Goal: Task Accomplishment & Management: Use online tool/utility

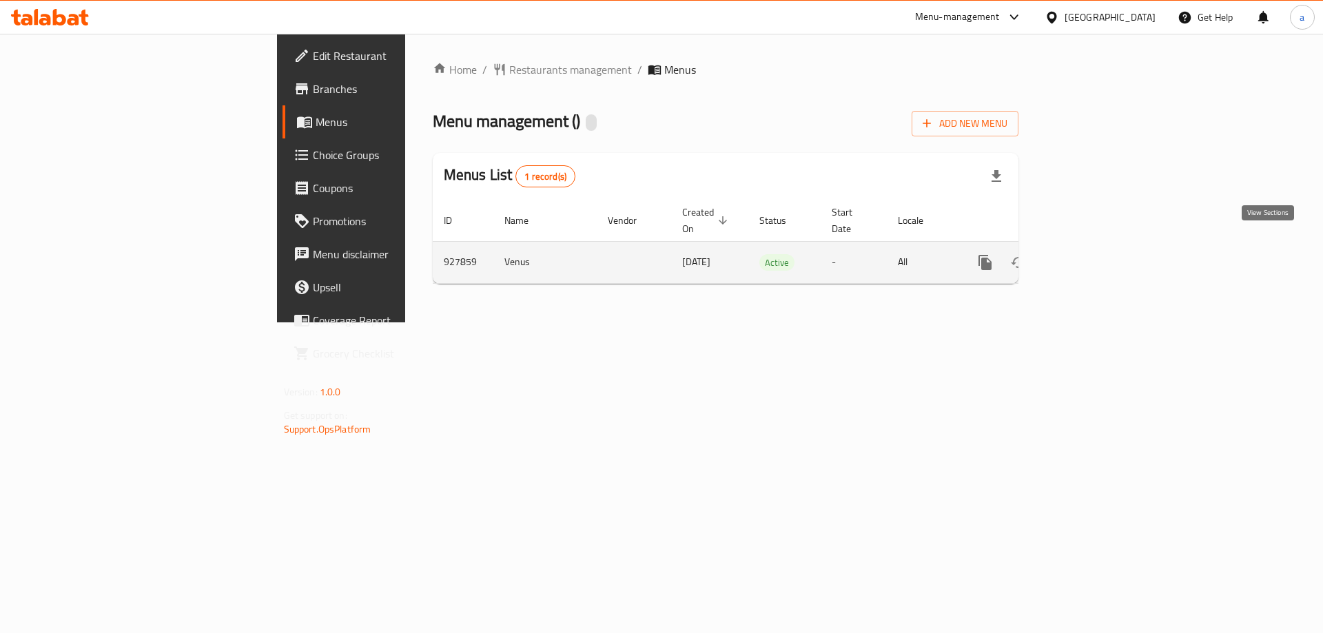
click at [1093, 254] on icon "enhanced table" at bounding box center [1084, 262] width 17 height 17
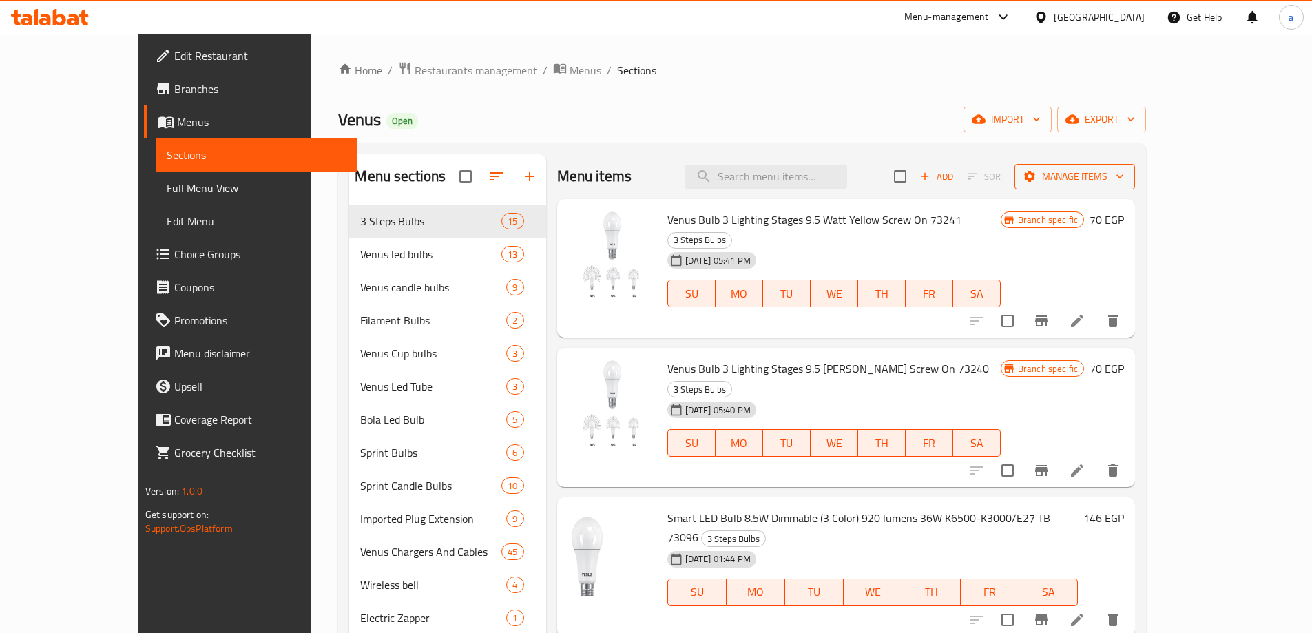
click at [1124, 178] on span "Manage items" at bounding box center [1075, 176] width 99 height 17
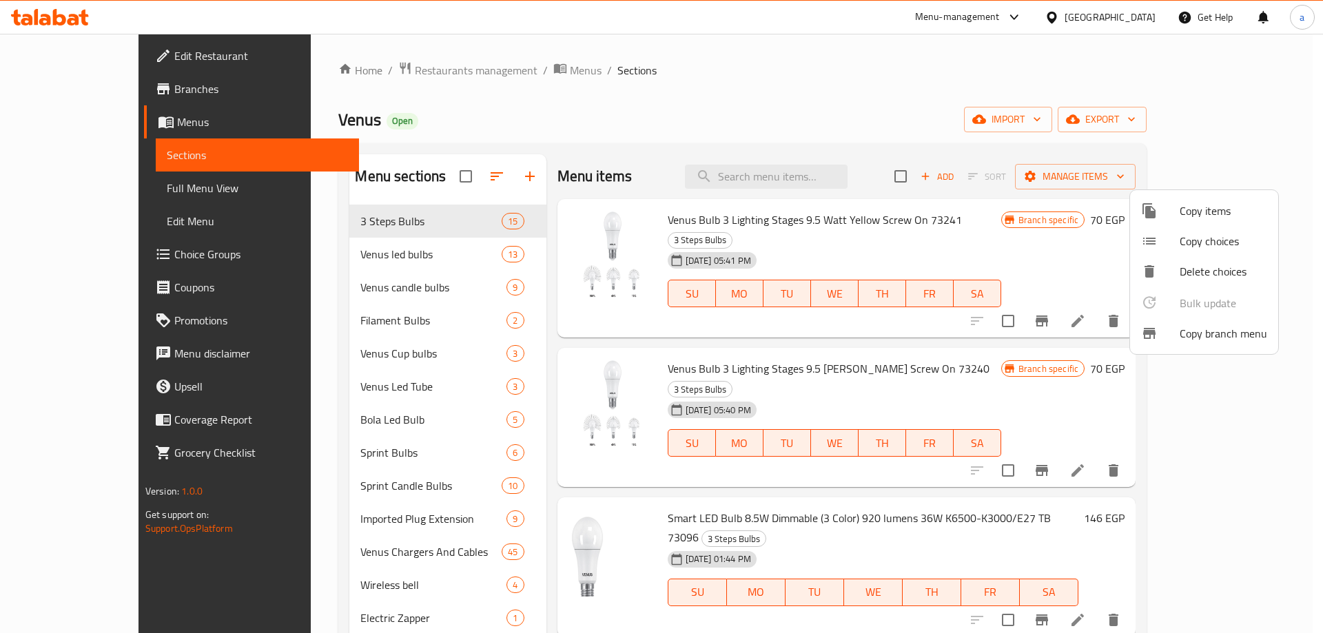
click at [1233, 336] on span "Copy branch menu" at bounding box center [1222, 333] width 87 height 17
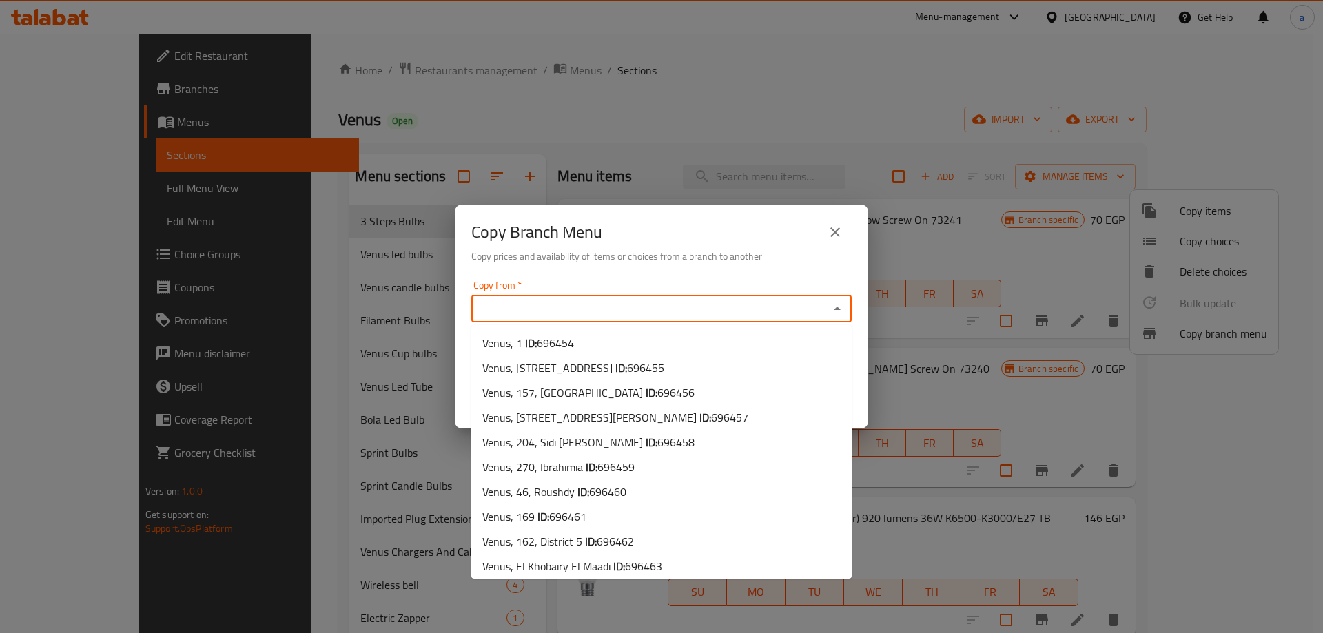
click at [643, 310] on input "Copy from   *" at bounding box center [649, 308] width 349 height 19
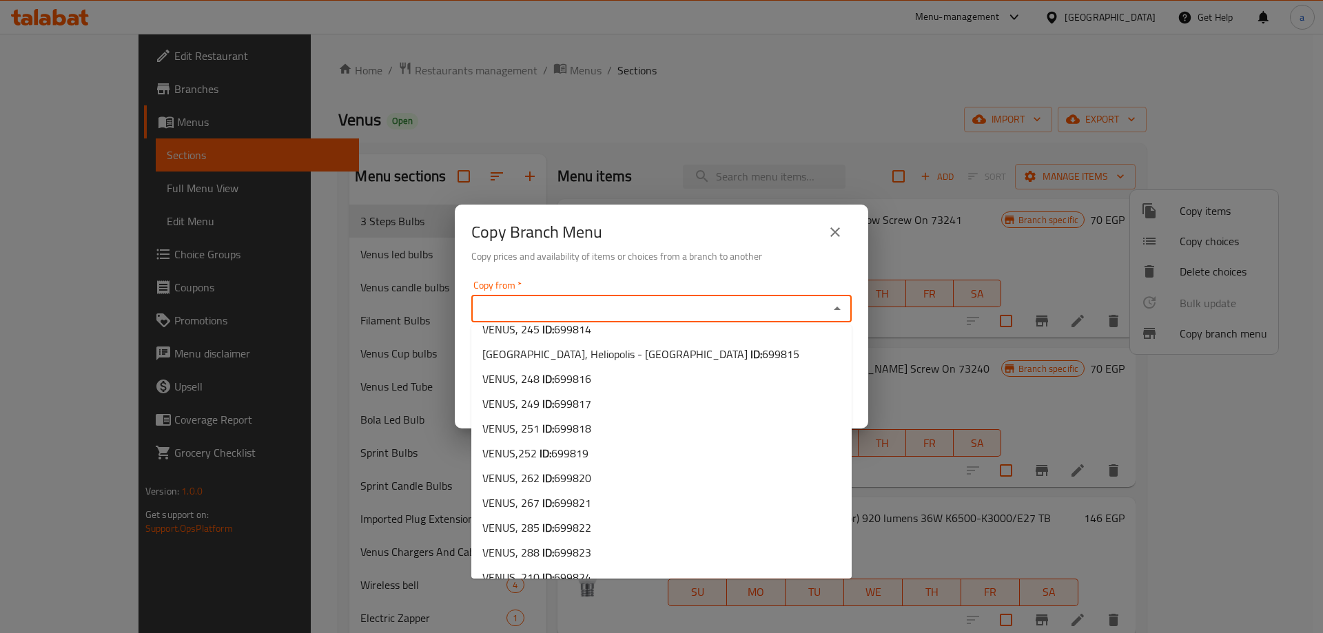
scroll to position [3577, 0]
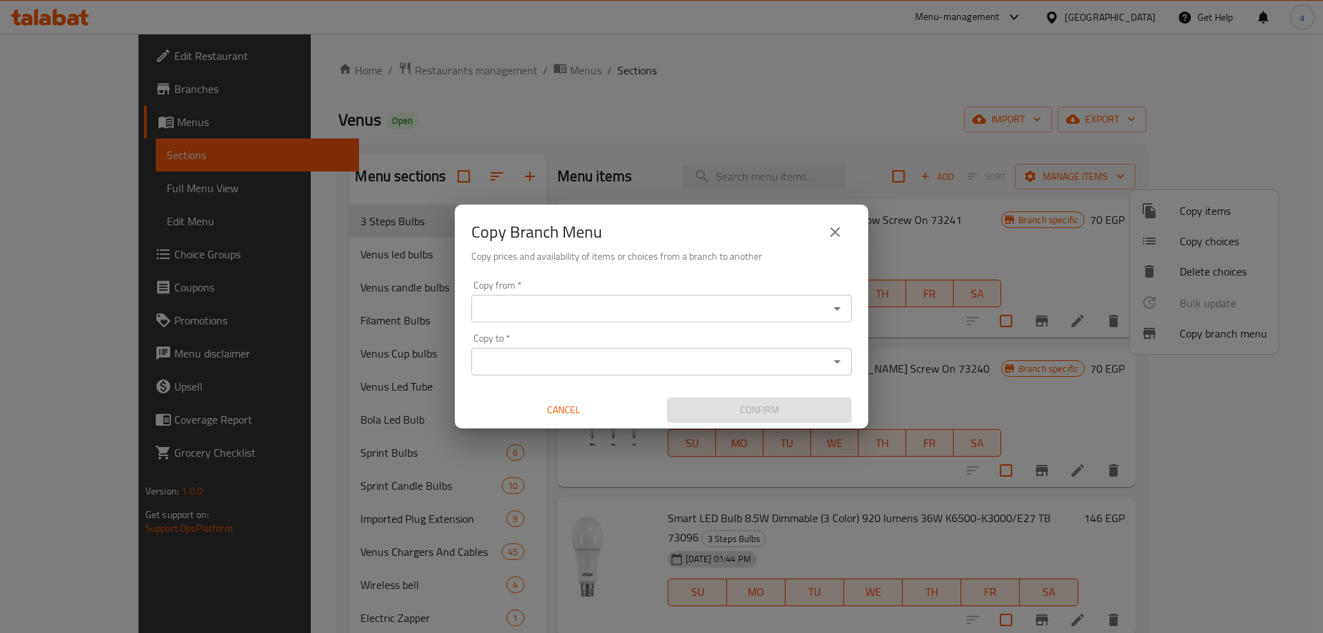
click at [591, 305] on input "Copy from   *" at bounding box center [649, 308] width 349 height 19
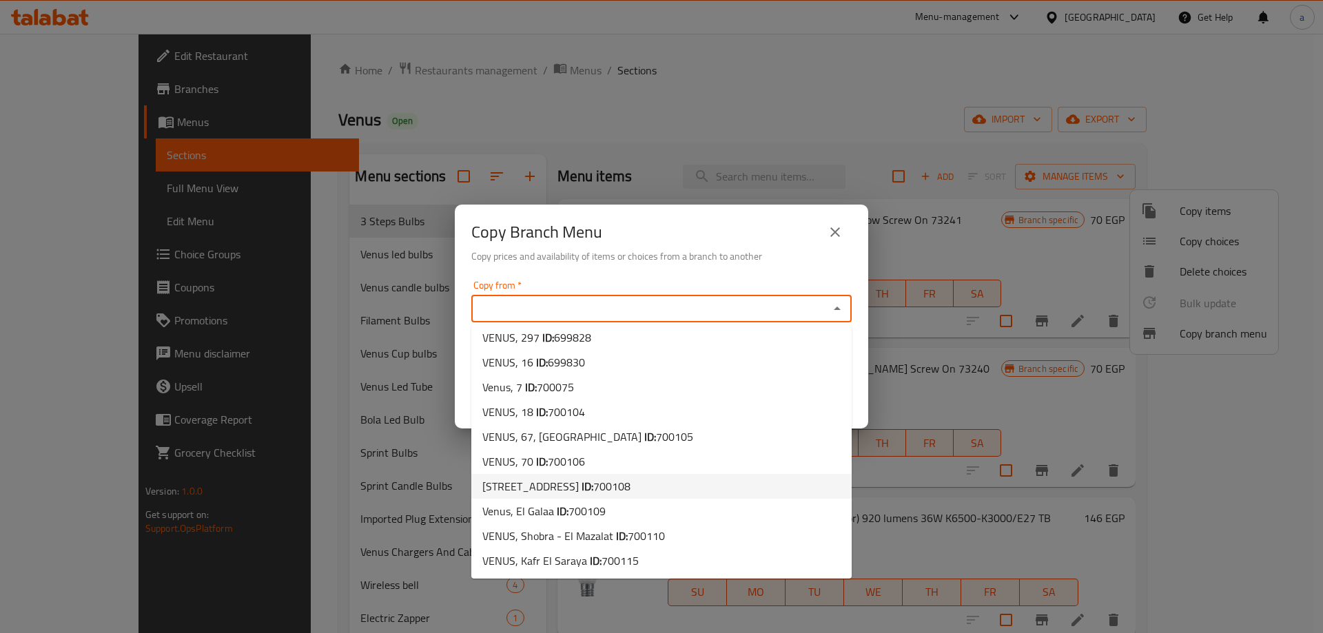
click at [612, 488] on span "700108" at bounding box center [611, 486] width 37 height 21
type input "[STREET_ADDRESS]"
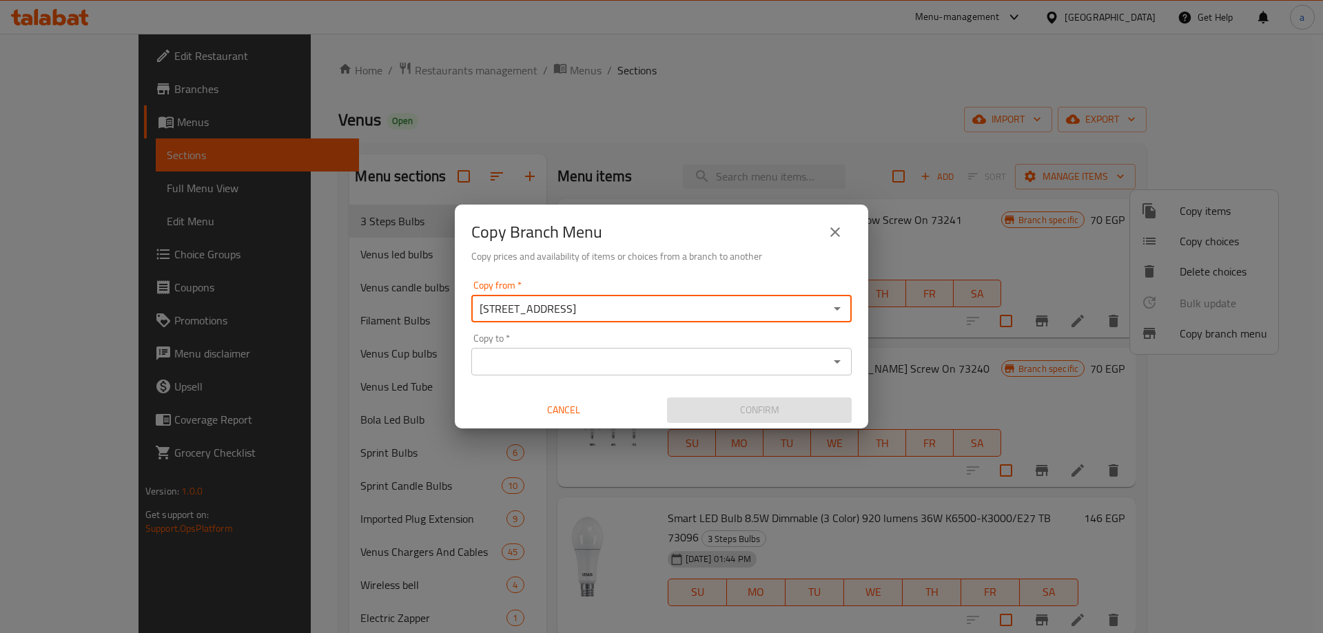
click at [592, 355] on input "Copy to   *" at bounding box center [649, 361] width 349 height 19
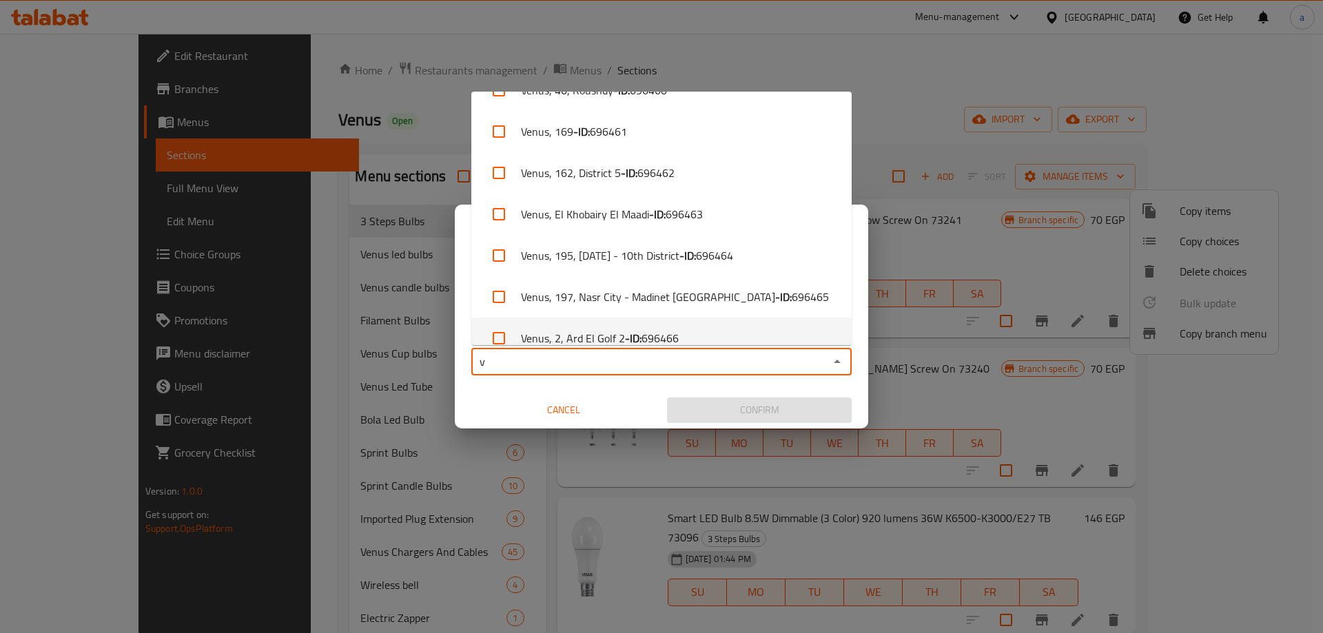
scroll to position [0, 0]
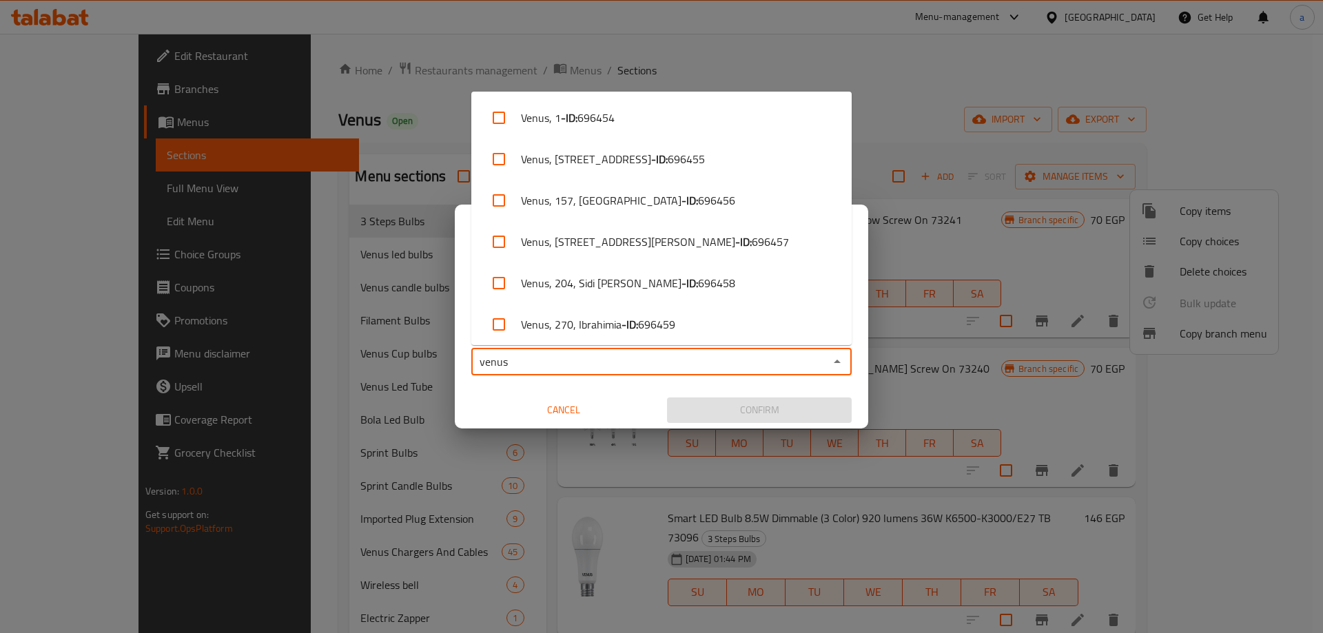
type input "venus"
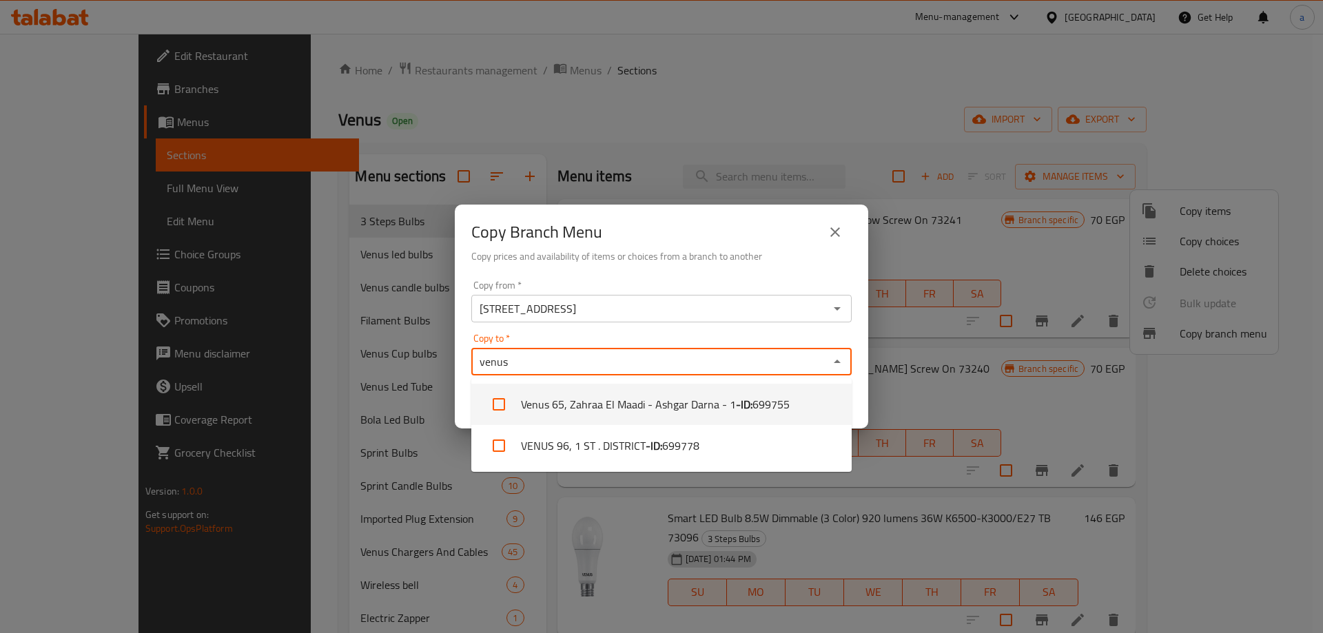
click at [698, 416] on li "Venus [STREET_ADDRESS] Darna - 1 - ID: 699755" at bounding box center [661, 404] width 380 height 41
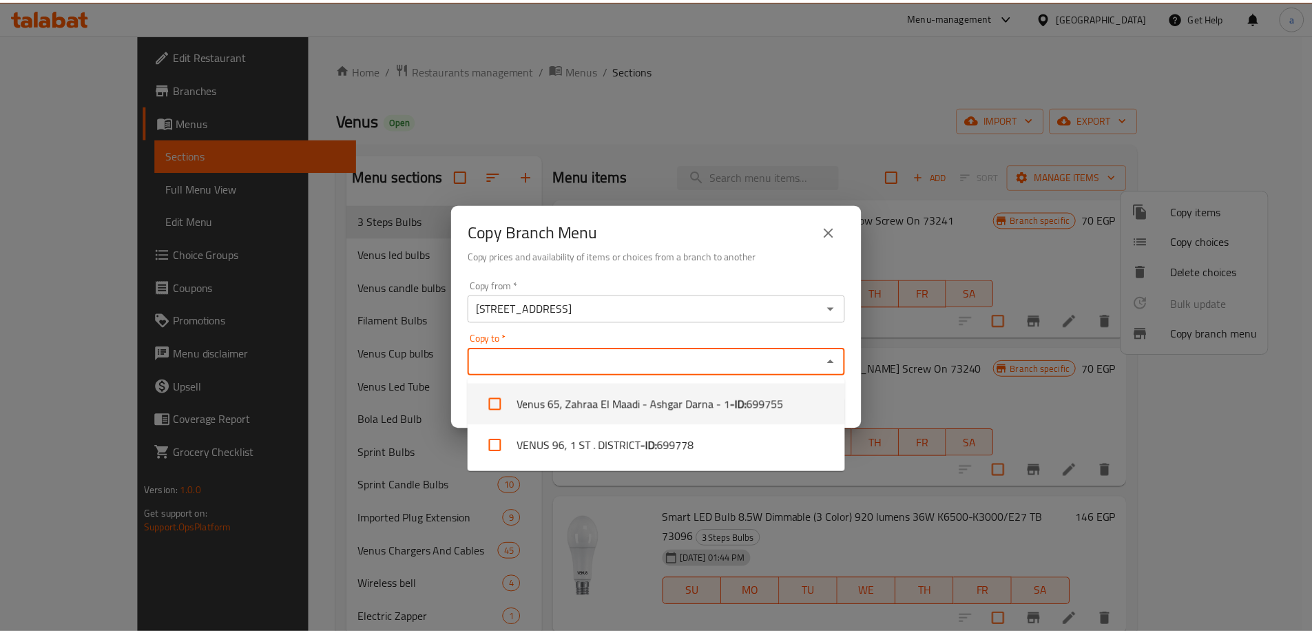
scroll to position [3103, 0]
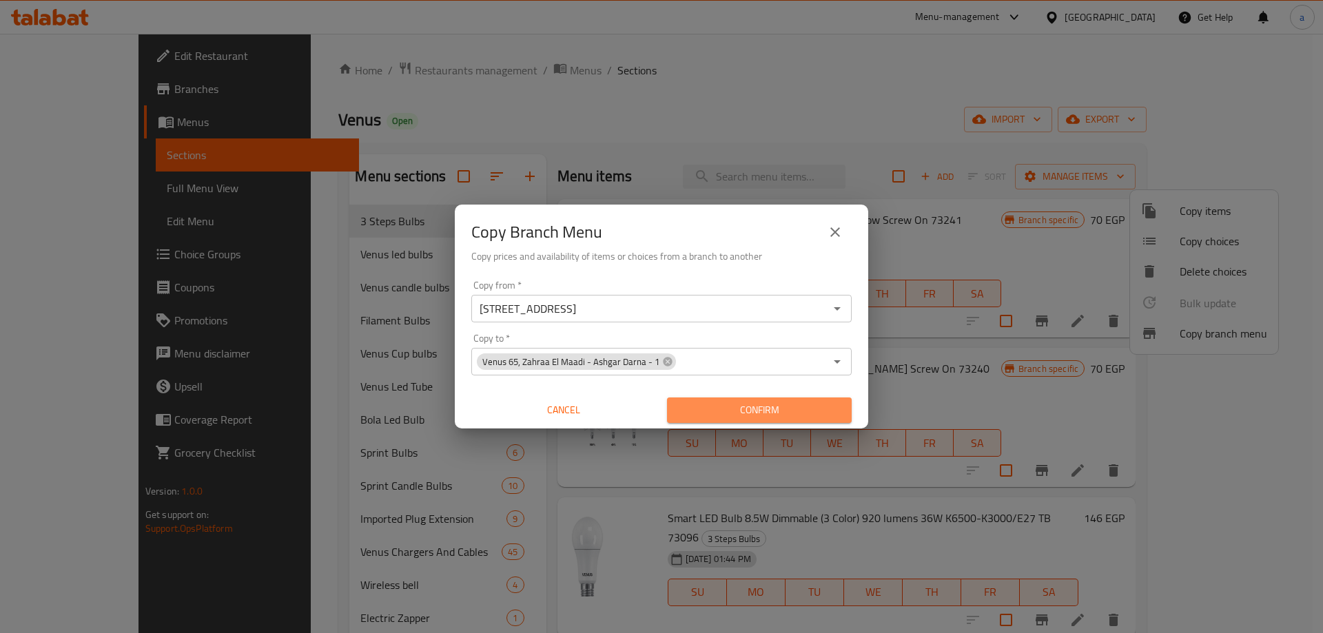
click at [729, 413] on span "Confirm" at bounding box center [759, 410] width 163 height 17
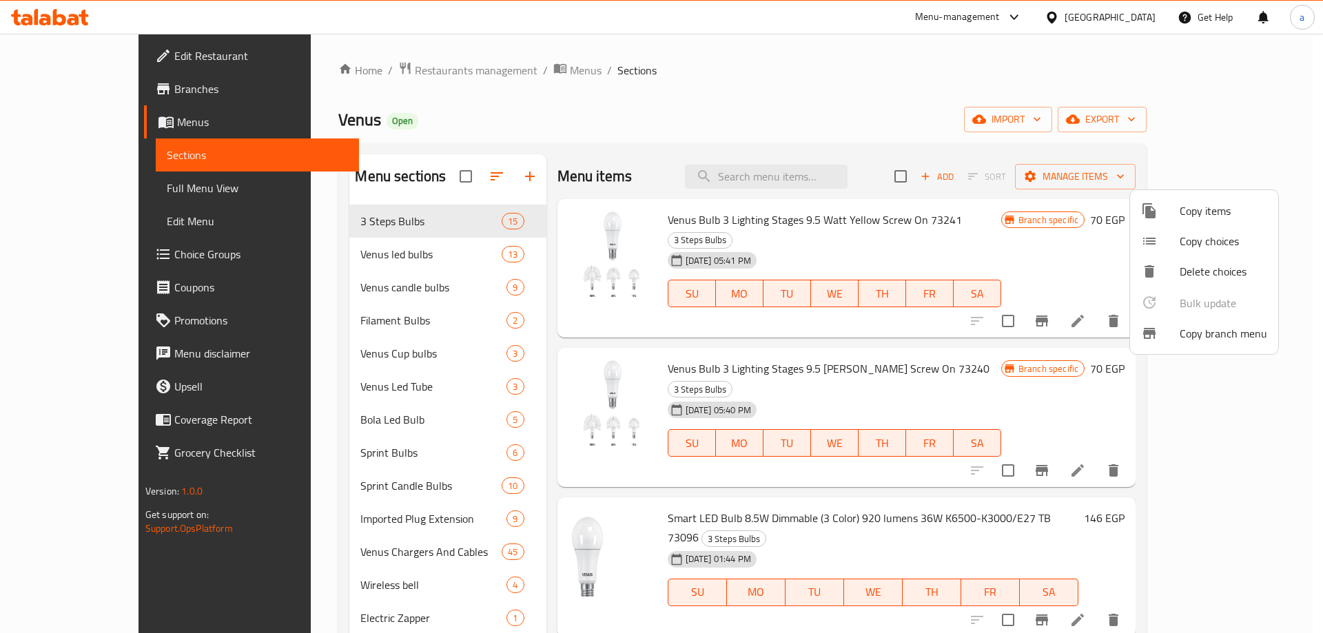
click at [101, 59] on div at bounding box center [661, 316] width 1323 height 633
